Goal: Task Accomplishment & Management: Use online tool/utility

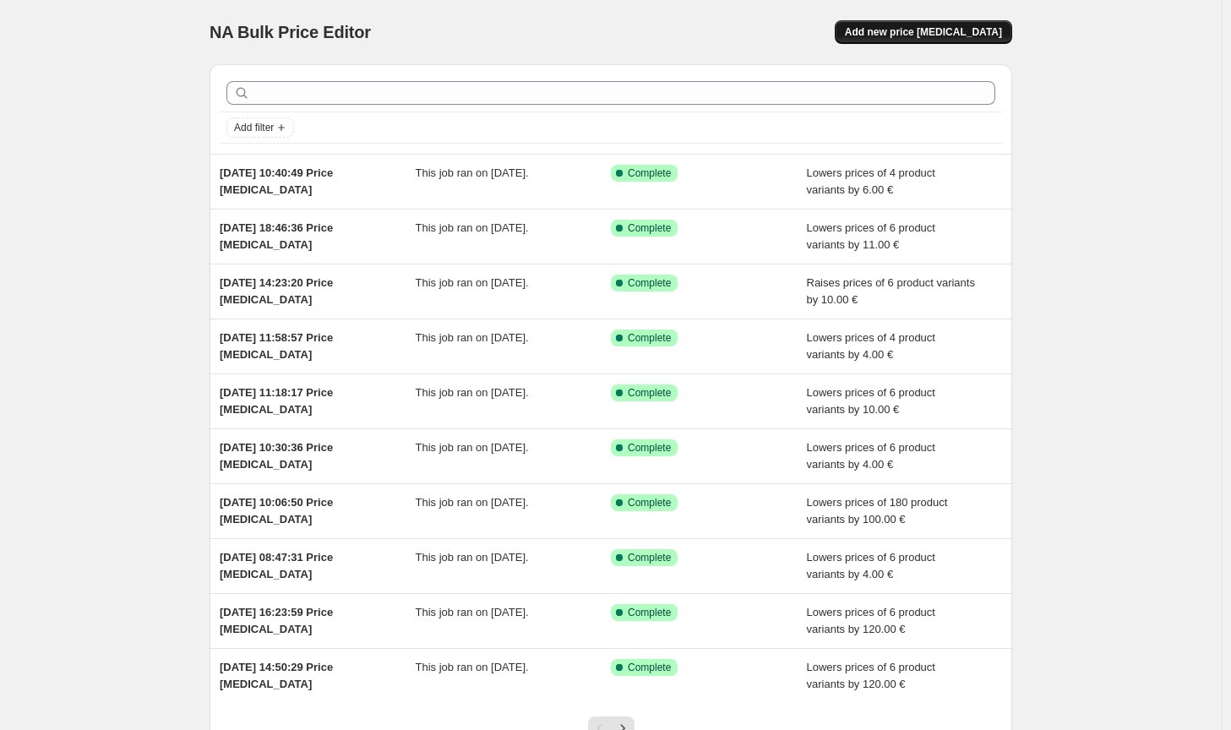
click at [938, 40] on button "Add new price [MEDICAL_DATA]" at bounding box center [923, 32] width 177 height 24
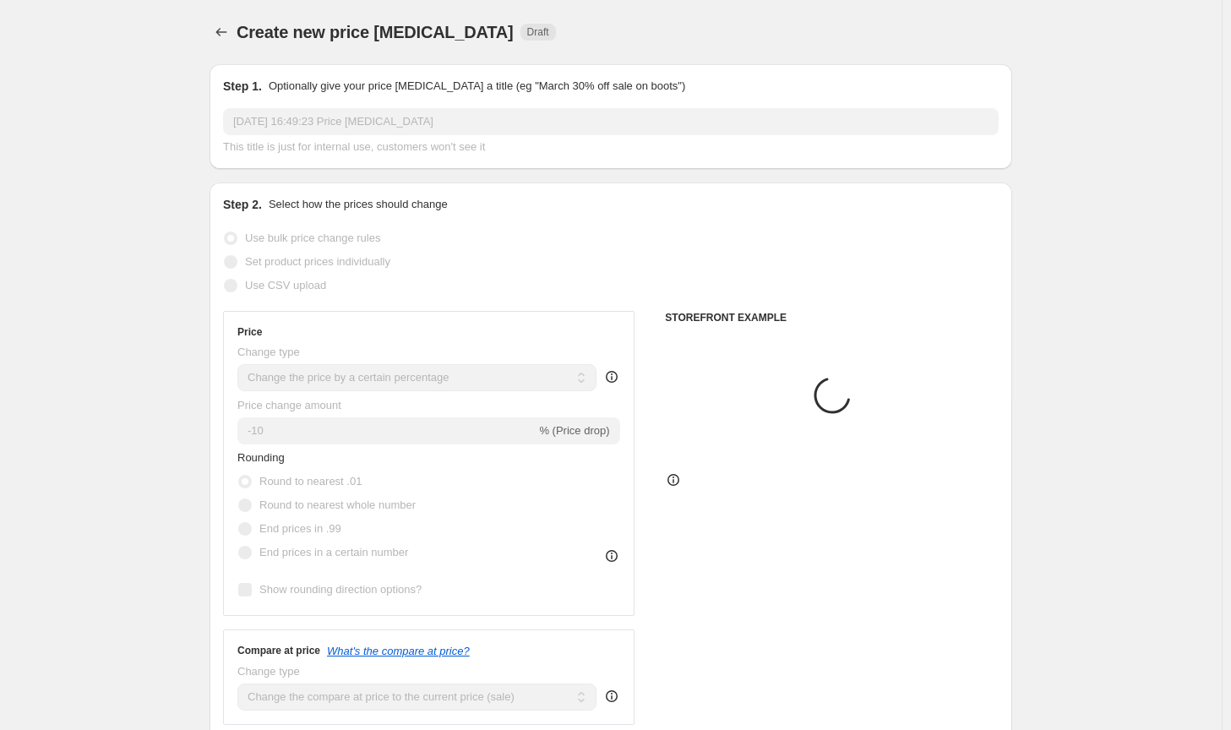
click at [428, 378] on select "Change the price to a certain amount Change the price by a certain amount Chang…" at bounding box center [416, 377] width 359 height 27
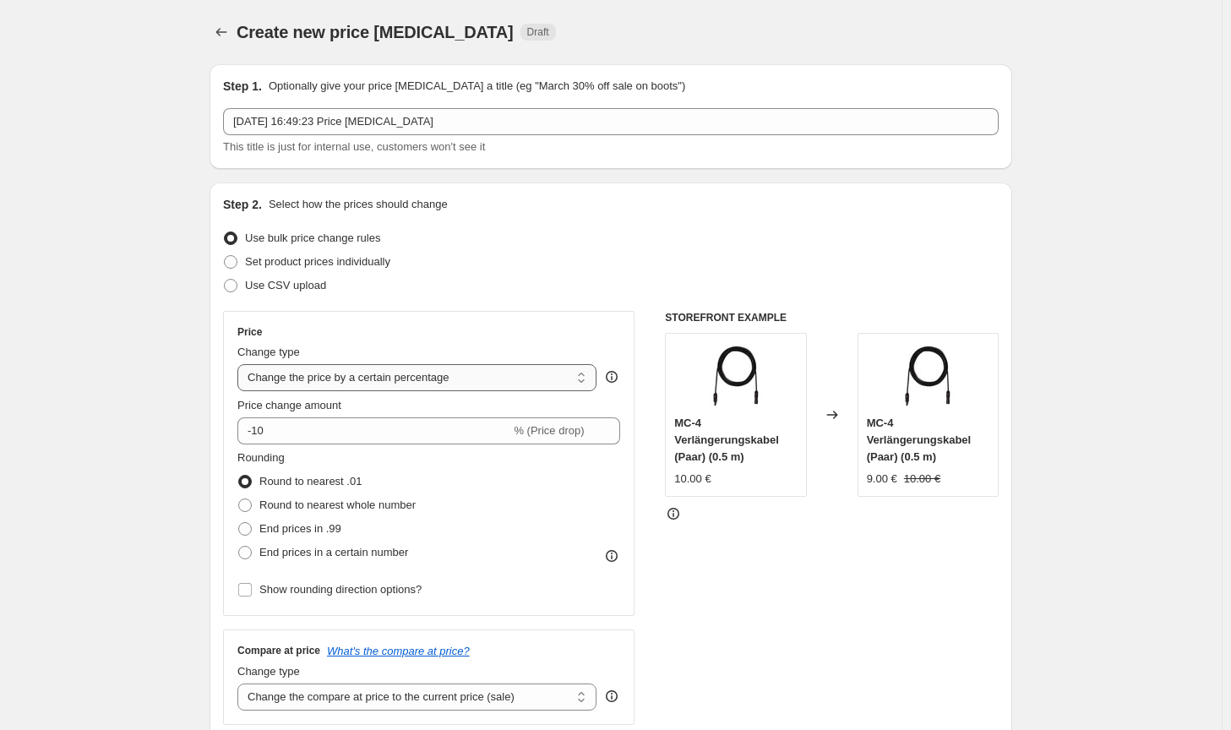
click at [422, 384] on select "Change the price to a certain amount Change the price by a certain amount Chang…" at bounding box center [416, 377] width 359 height 27
select select "by"
click at [241, 364] on select "Change the price to a certain amount Change the price by a certain amount Chang…" at bounding box center [416, 377] width 359 height 27
type input "-10.00"
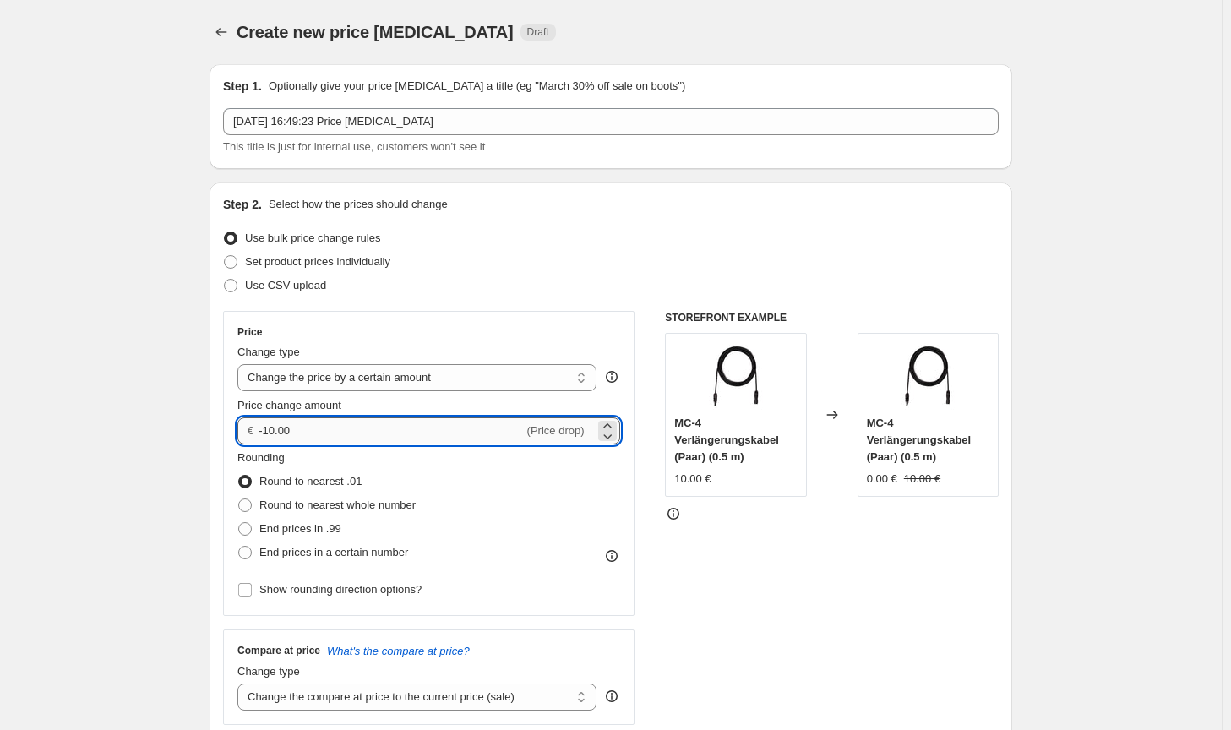
drag, startPoint x: 340, startPoint y: 432, endPoint x: 304, endPoint y: 432, distance: 36.3
click at [304, 432] on input "-10.00" at bounding box center [390, 430] width 264 height 27
click at [303, 501] on span "Round to nearest whole number" at bounding box center [337, 504] width 156 height 13
click at [239, 499] on input "Round to nearest whole number" at bounding box center [238, 498] width 1 height 1
radio input "true"
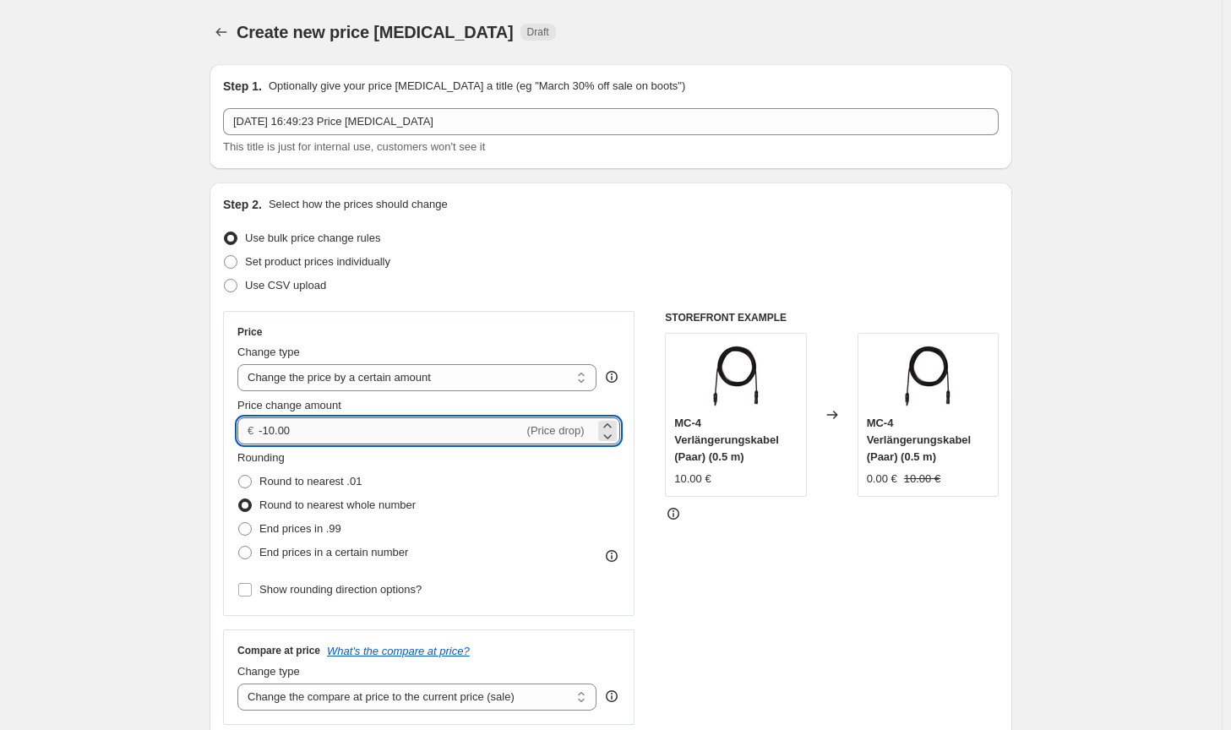
drag, startPoint x: 317, startPoint y: 433, endPoint x: 269, endPoint y: 432, distance: 48.2
click at [269, 432] on input "-10.00" at bounding box center [390, 430] width 264 height 27
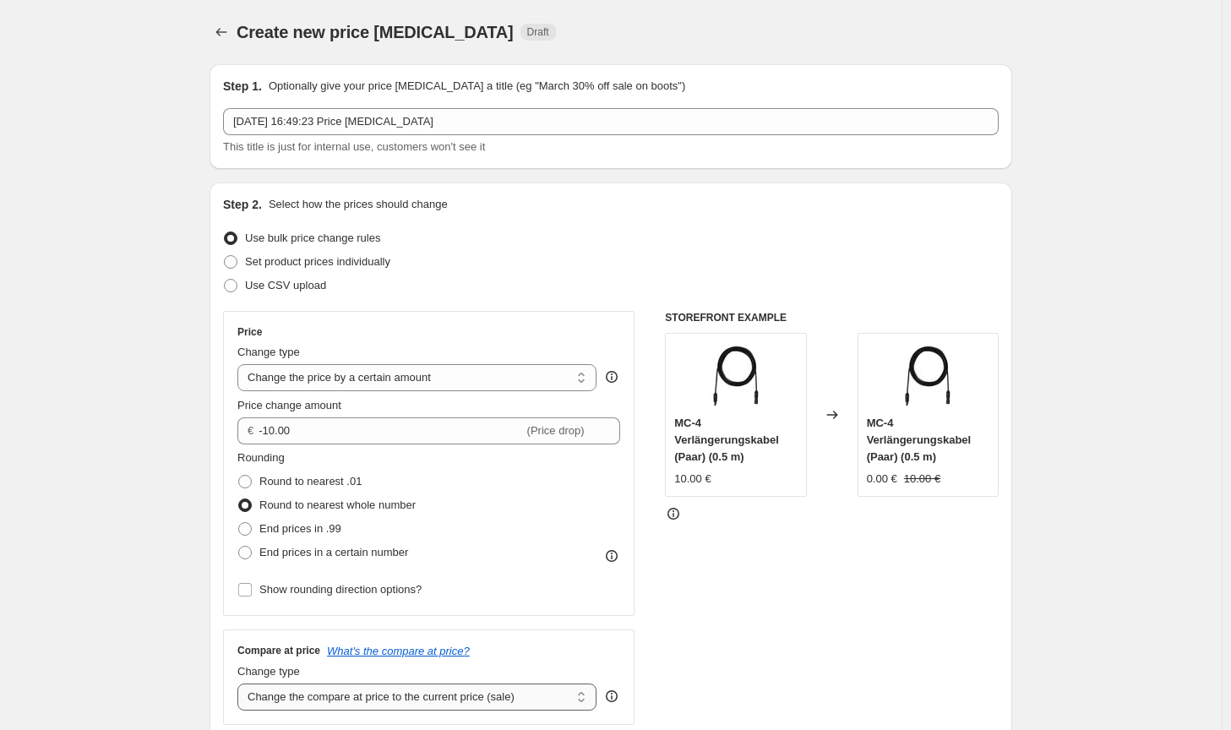
click at [467, 704] on select "Change the compare at price to the current price (sale) Change the compare at p…" at bounding box center [416, 696] width 359 height 27
select select "no_change"
click at [241, 683] on select "Change the compare at price to the current price (sale) Change the compare at p…" at bounding box center [416, 696] width 359 height 27
click at [815, 649] on div "STOREFRONT EXAMPLE MC-4 Verlängerungskabel (Paar) (0.5 m) 10.00 € Changed to MC…" at bounding box center [832, 518] width 334 height 414
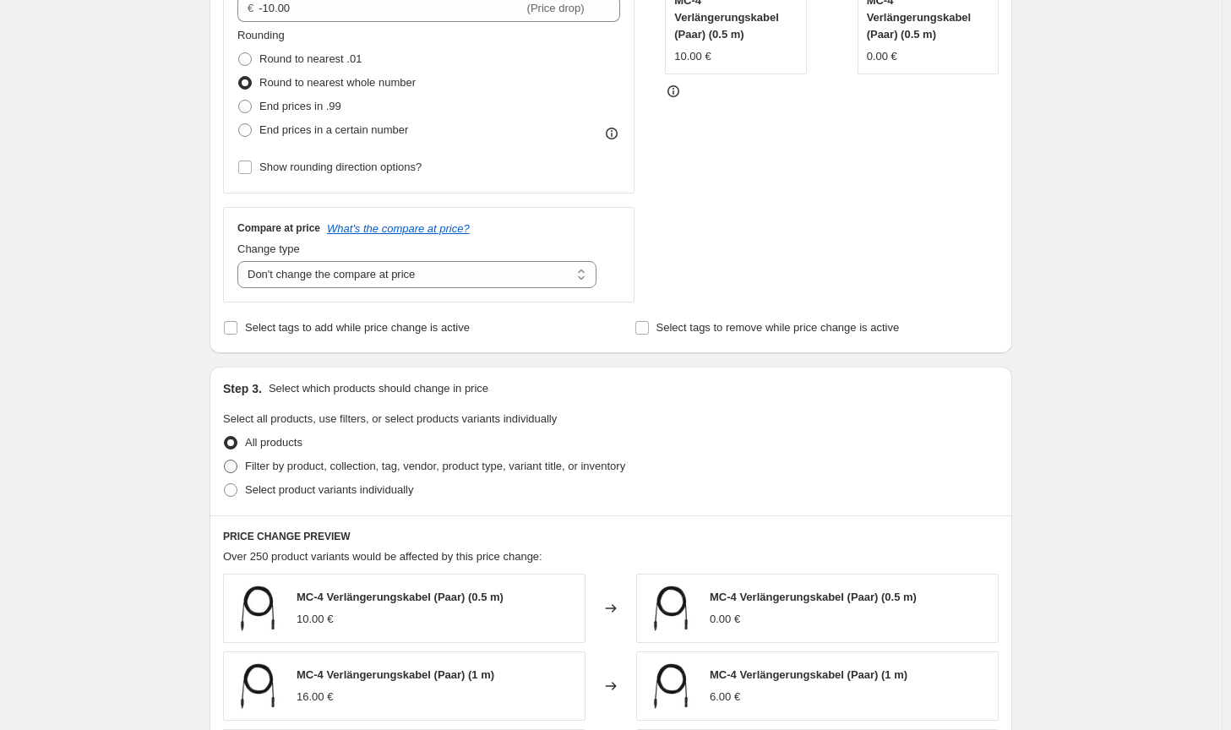
click at [593, 469] on span "Filter by product, collection, tag, vendor, product type, variant title, or inv…" at bounding box center [435, 466] width 380 height 13
click at [225, 460] on input "Filter by product, collection, tag, vendor, product type, variant title, or inv…" at bounding box center [224, 460] width 1 height 1
radio input "true"
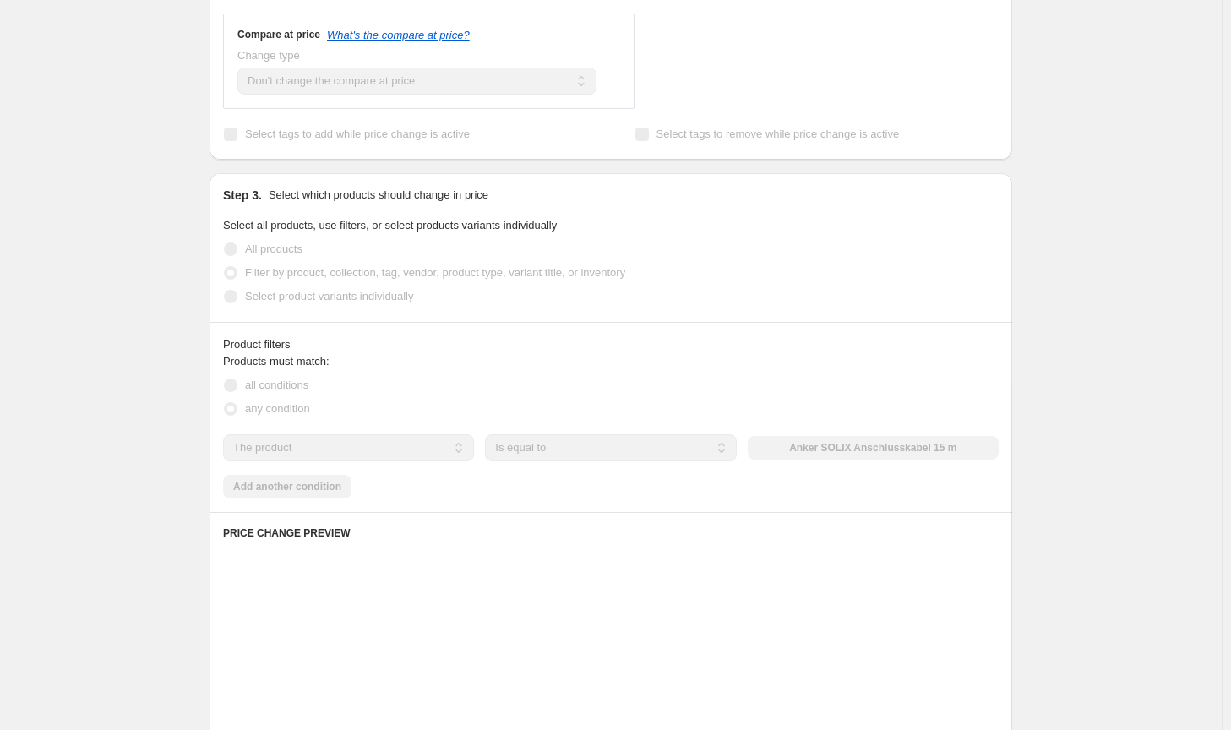
scroll to position [676, 0]
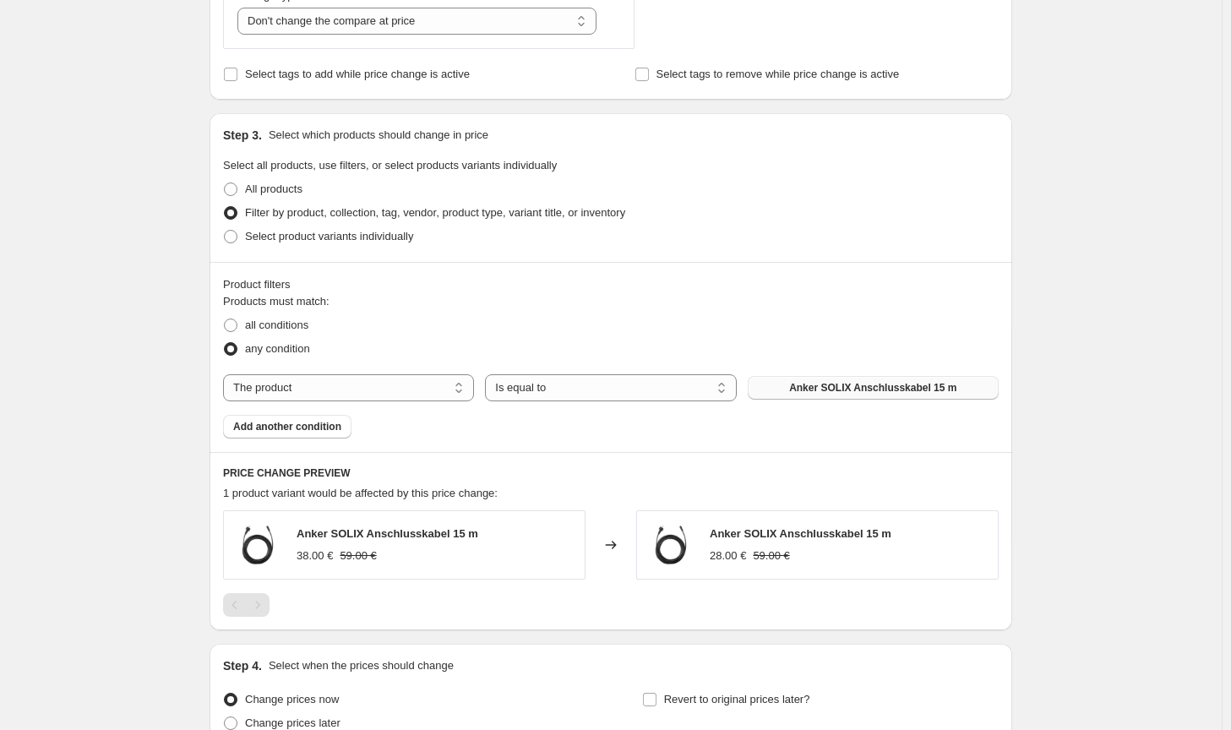
click at [850, 389] on span "Anker SOLIX Anschlusskabel 15 m" at bounding box center [872, 388] width 167 height 14
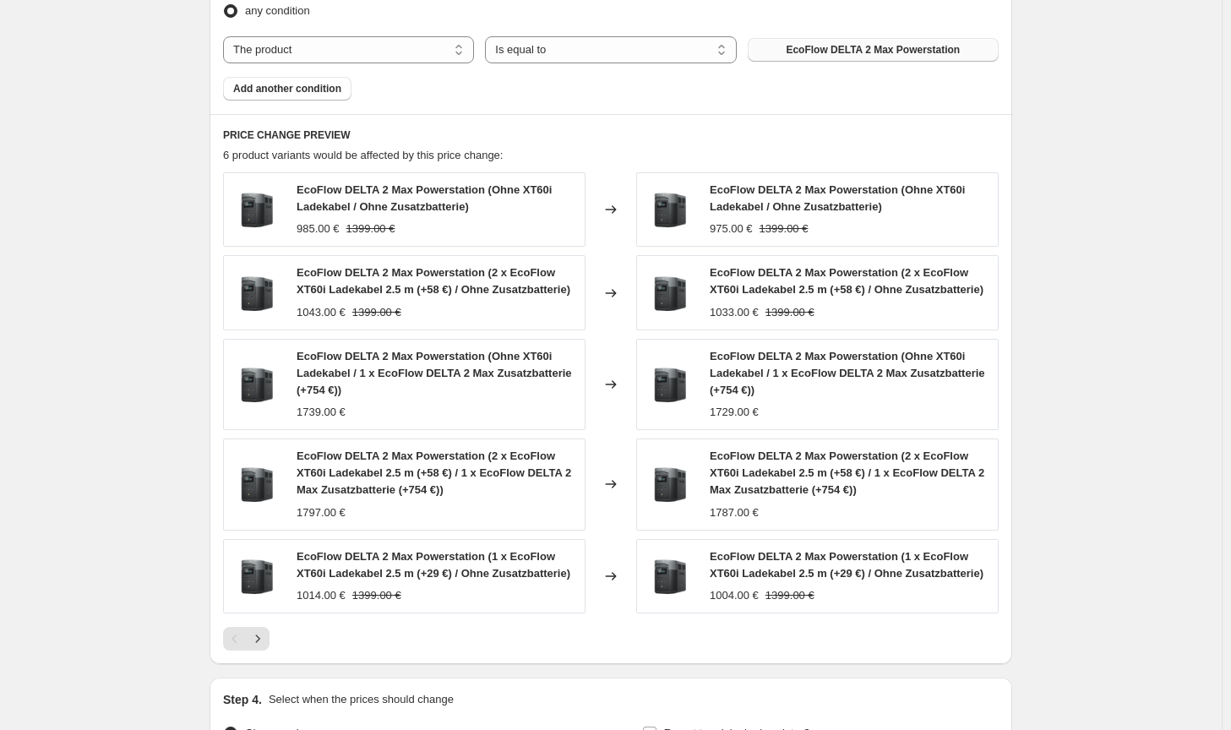
scroll to position [1209, 0]
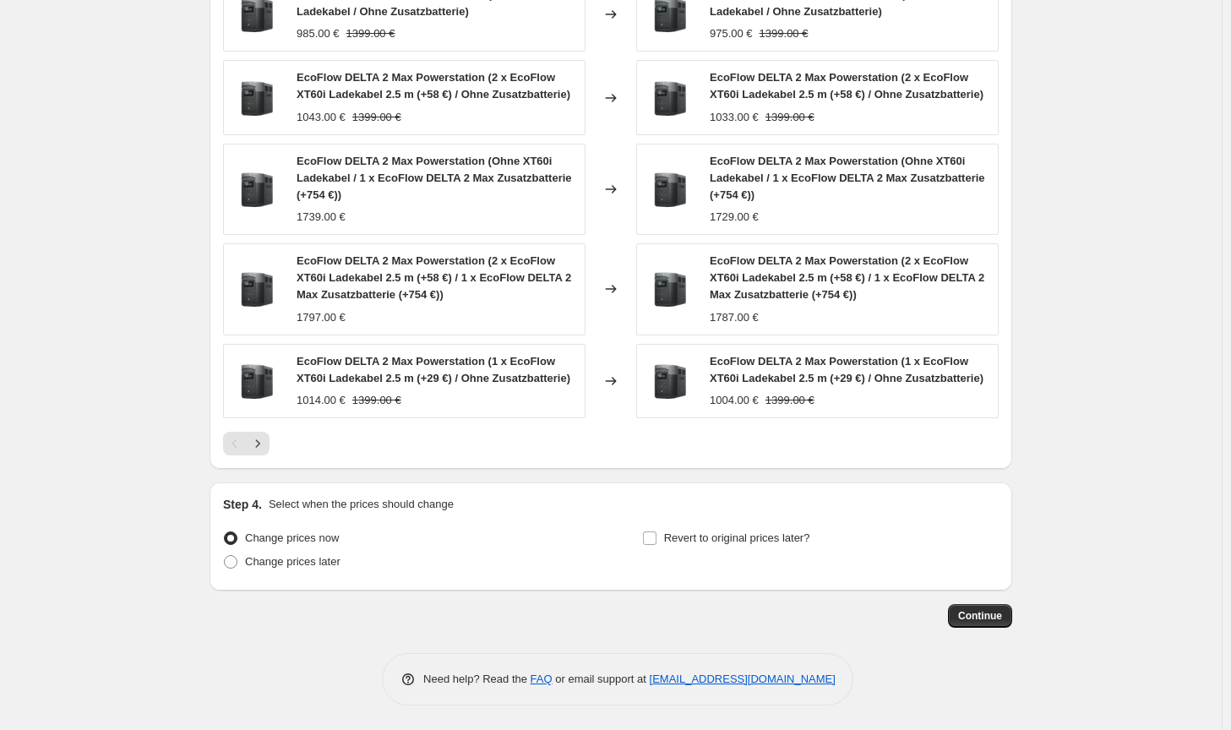
click at [981, 623] on button "Continue" at bounding box center [980, 616] width 64 height 24
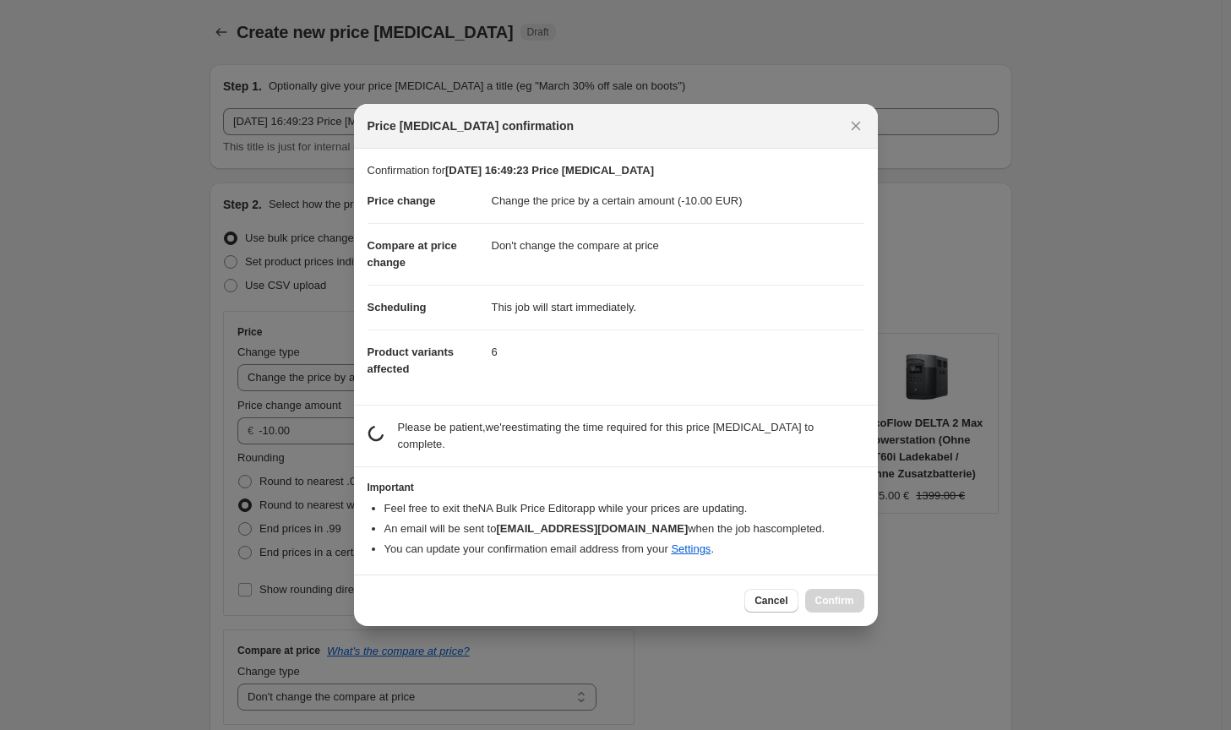
scroll to position [0, 0]
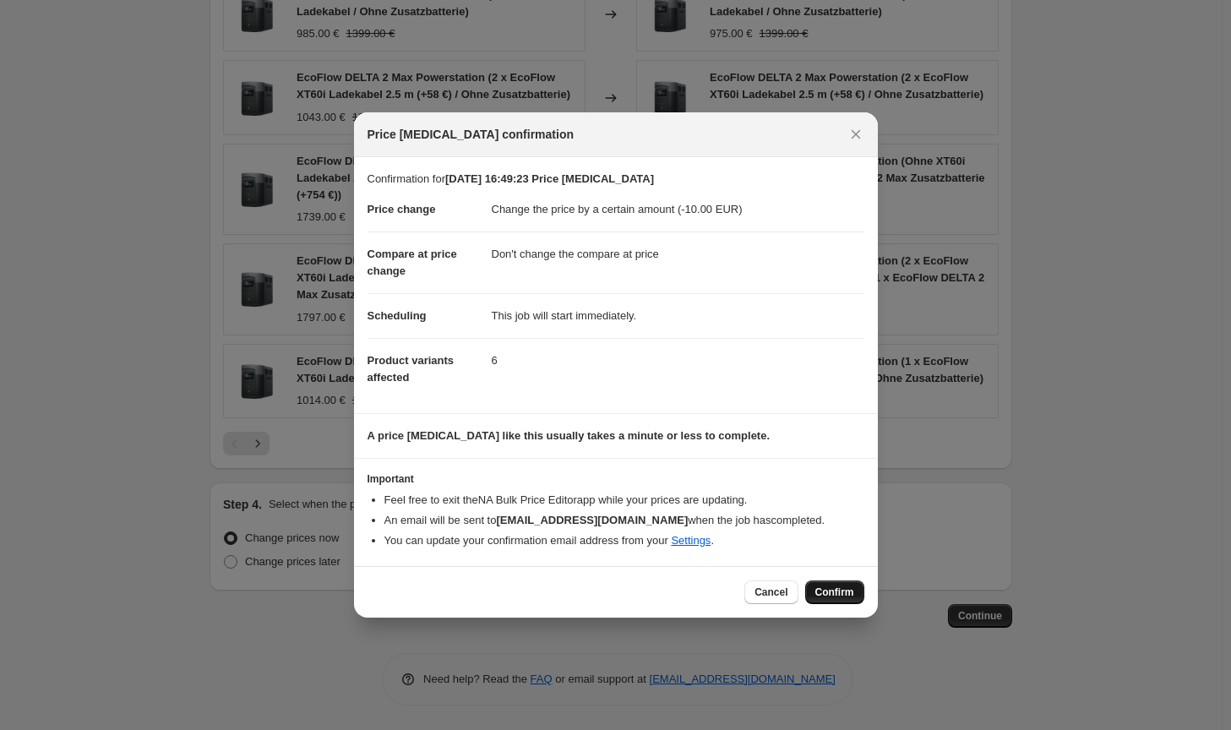
click at [853, 592] on button "Confirm" at bounding box center [834, 592] width 59 height 24
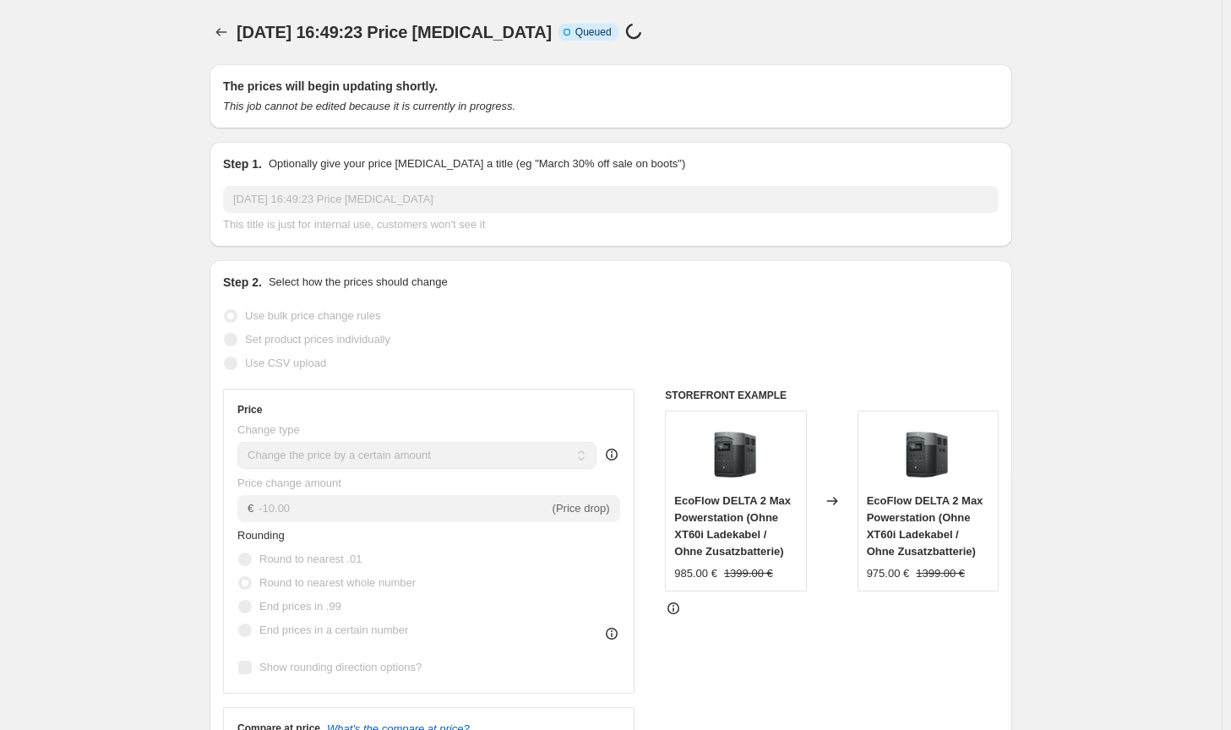
scroll to position [1209, 0]
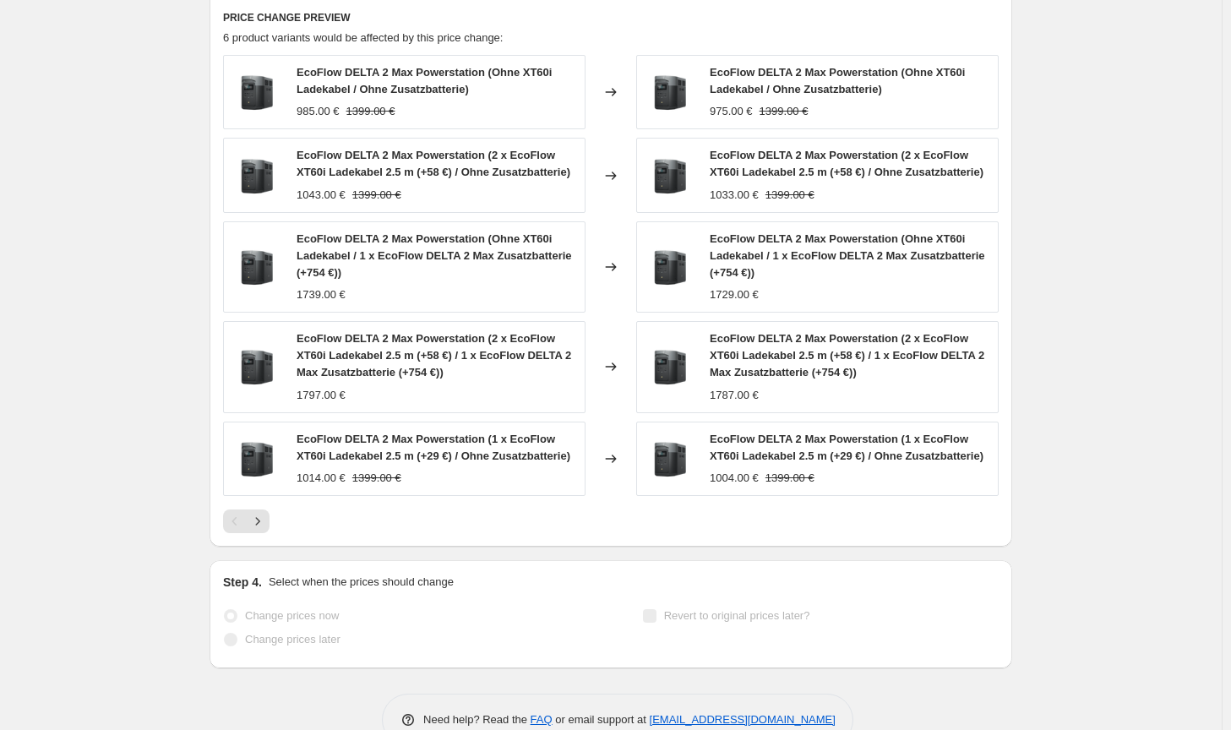
select select "by"
select select "no_change"
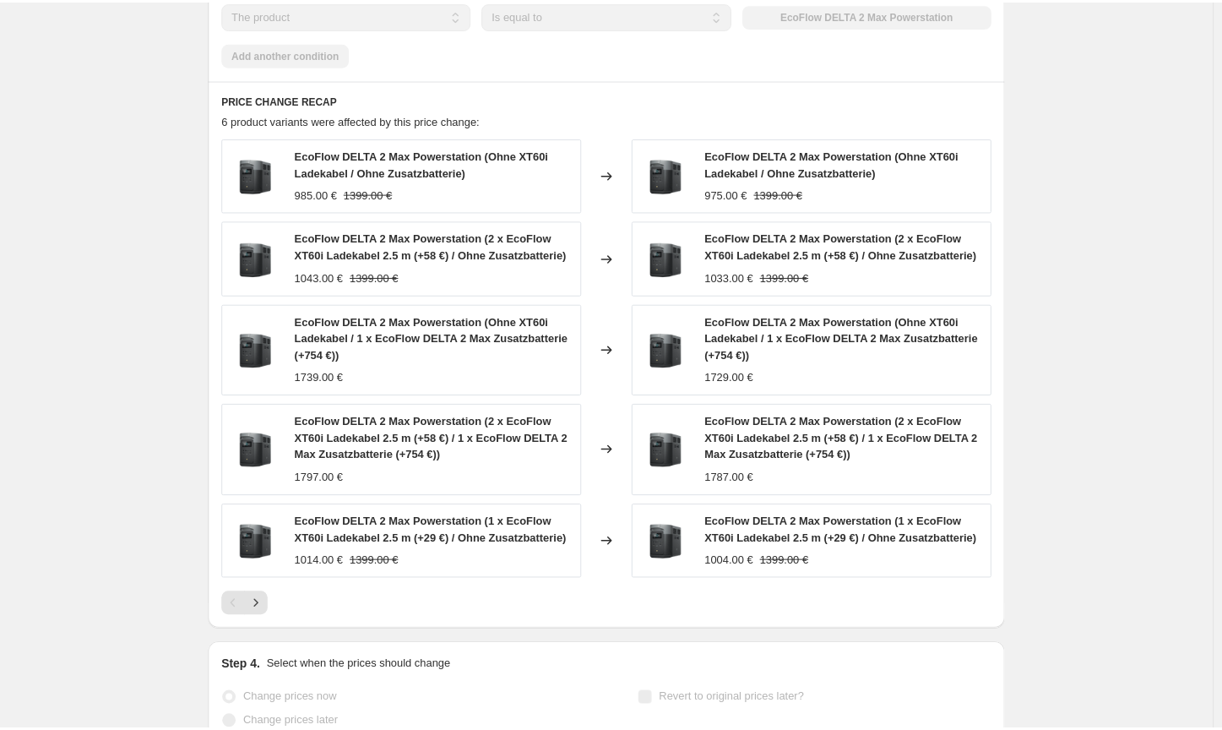
scroll to position [0, 0]
